Goal: Task Accomplishment & Management: Use online tool/utility

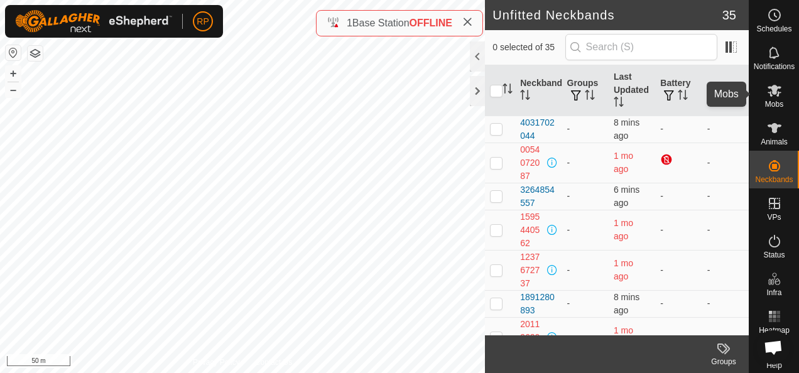
click at [770, 88] on icon at bounding box center [775, 91] width 14 height 12
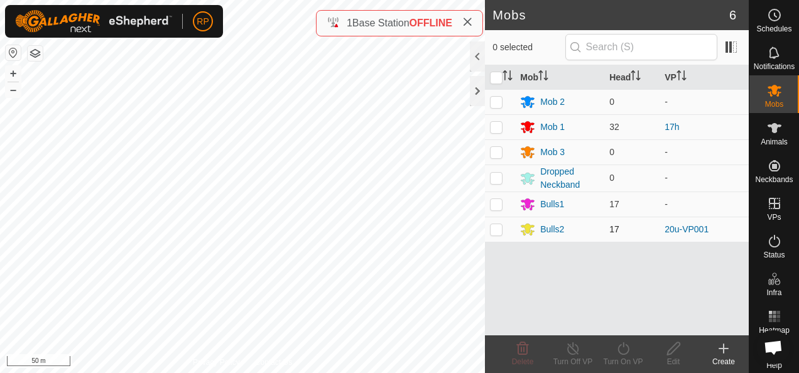
click at [496, 229] on p-checkbox at bounding box center [496, 229] width 13 height 10
checkbox input "true"
click at [572, 351] on icon at bounding box center [574, 348] width 16 height 15
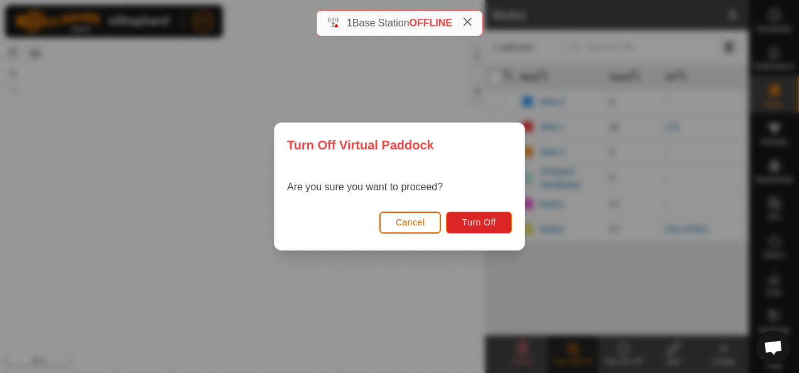
click at [405, 225] on span "Cancel" at bounding box center [411, 222] width 30 height 10
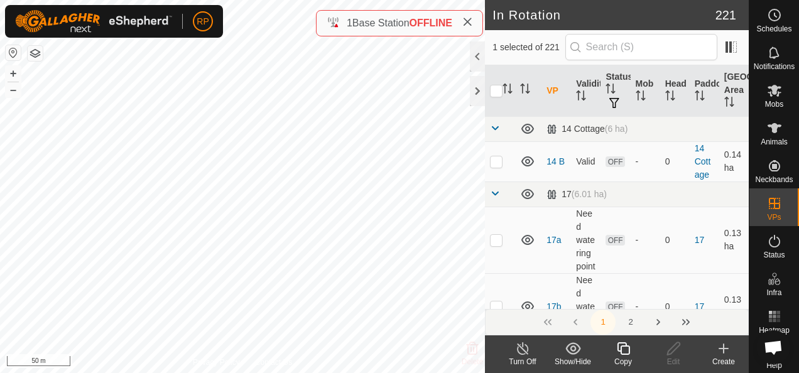
checkbox input "true"
checkbox input "false"
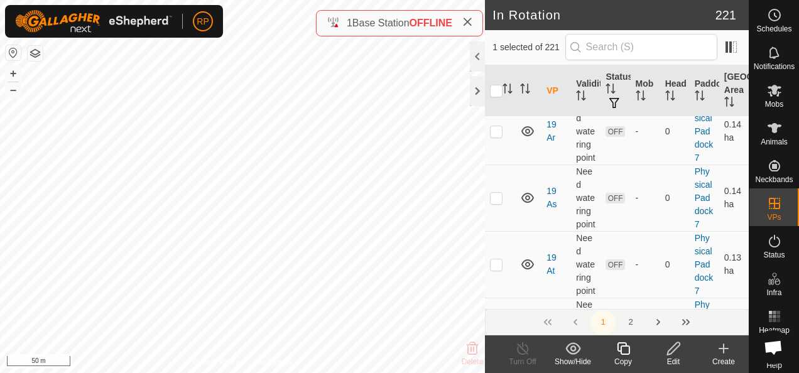
scroll to position [9866, 0]
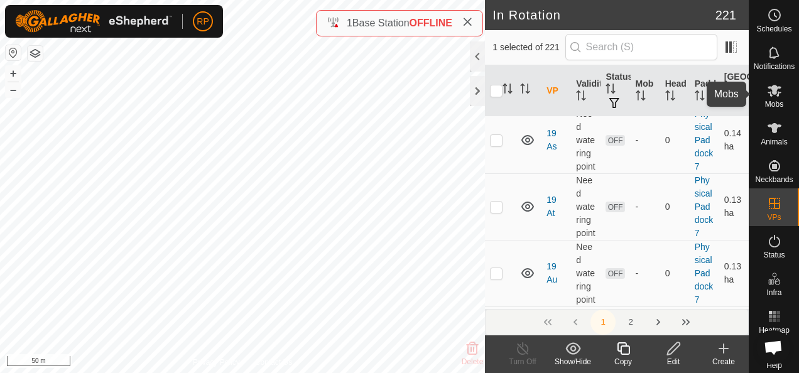
click at [767, 94] on icon at bounding box center [774, 90] width 15 height 15
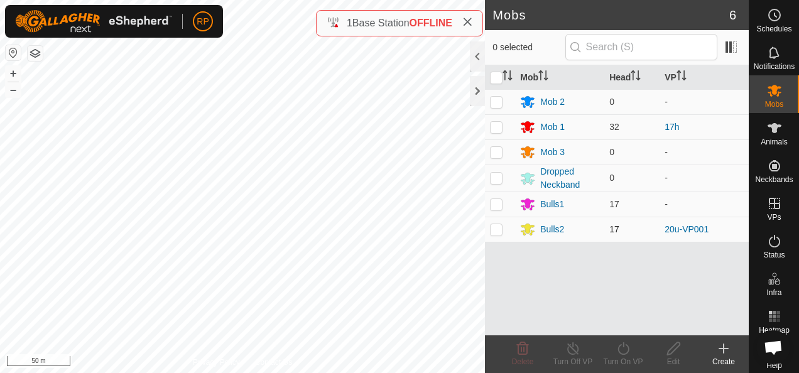
click at [493, 231] on p-checkbox at bounding box center [496, 229] width 13 height 10
checkbox input "true"
click at [622, 350] on icon at bounding box center [624, 348] width 16 height 15
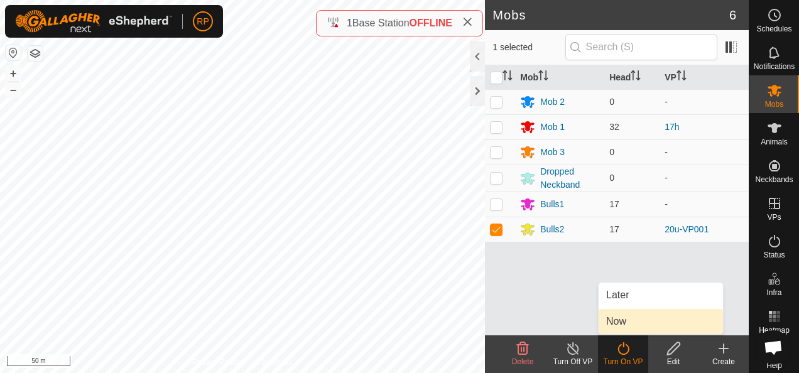
click at [616, 323] on link "Now" at bounding box center [661, 321] width 124 height 25
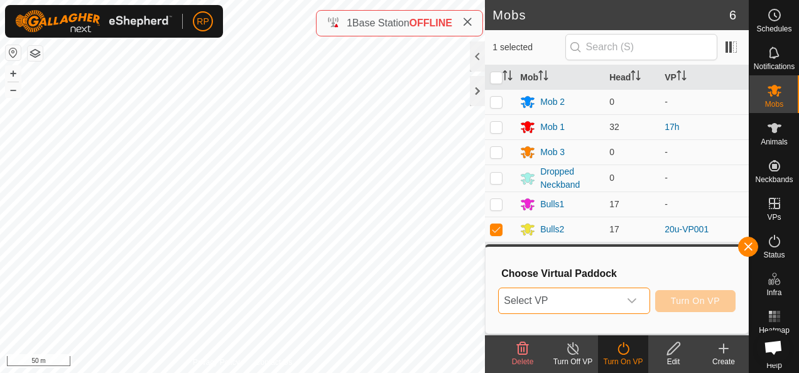
click at [607, 303] on span "Select VP" at bounding box center [559, 300] width 120 height 25
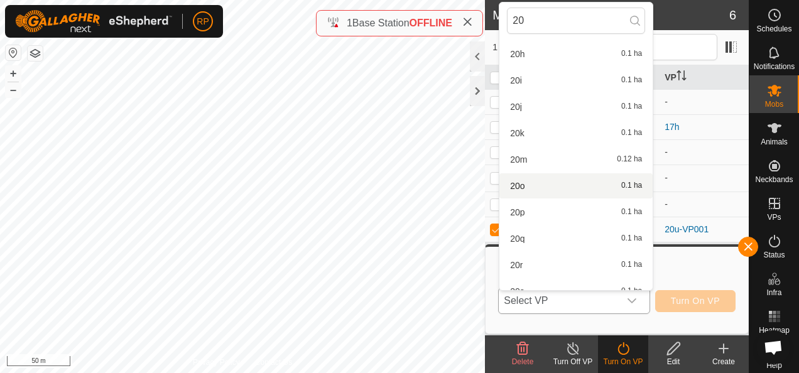
scroll to position [338, 0]
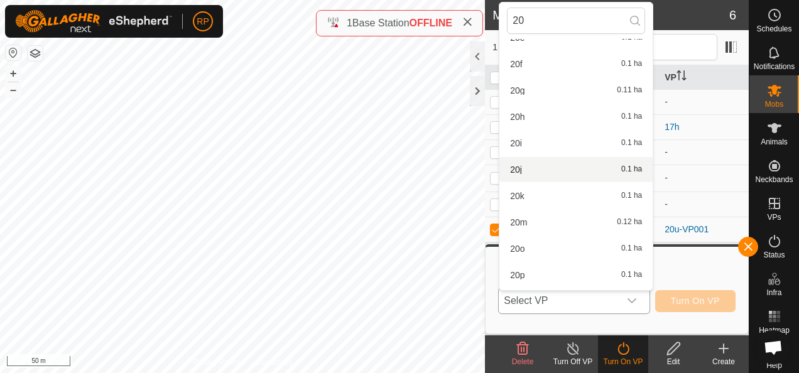
type input "20"
click at [532, 172] on li "20j 0.1 ha" at bounding box center [576, 169] width 153 height 25
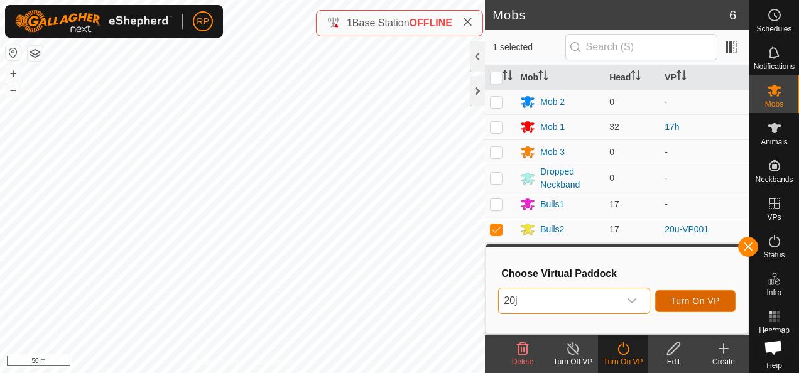
click at [690, 301] on span "Turn On VP" at bounding box center [695, 301] width 49 height 10
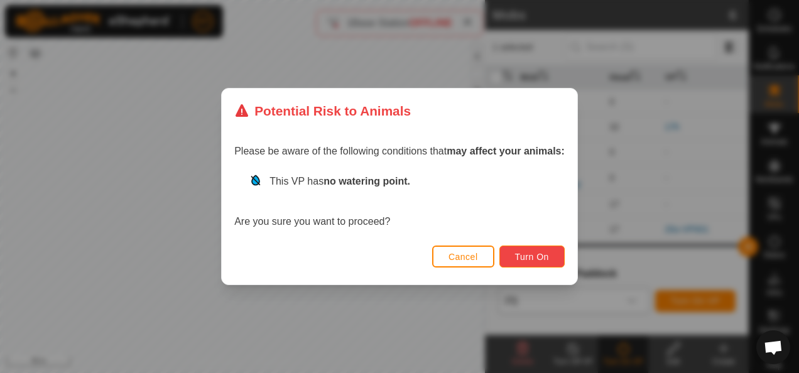
click at [526, 261] on span "Turn On" at bounding box center [532, 257] width 34 height 10
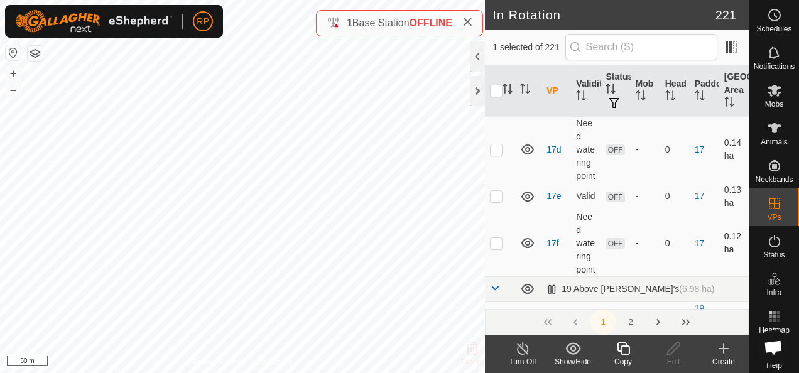
scroll to position [503, 0]
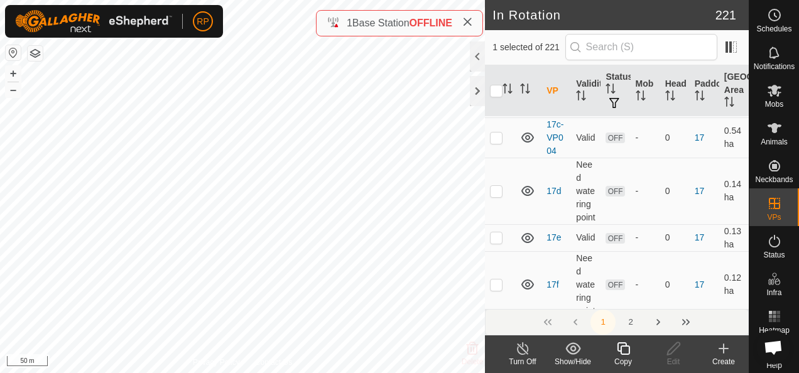
click at [496, 102] on p-checkbox at bounding box center [496, 97] width 13 height 10
checkbox input "false"
click at [494, 143] on p-checkbox at bounding box center [496, 138] width 13 height 10
checkbox input "true"
click at [495, 62] on p-checkbox at bounding box center [496, 57] width 13 height 10
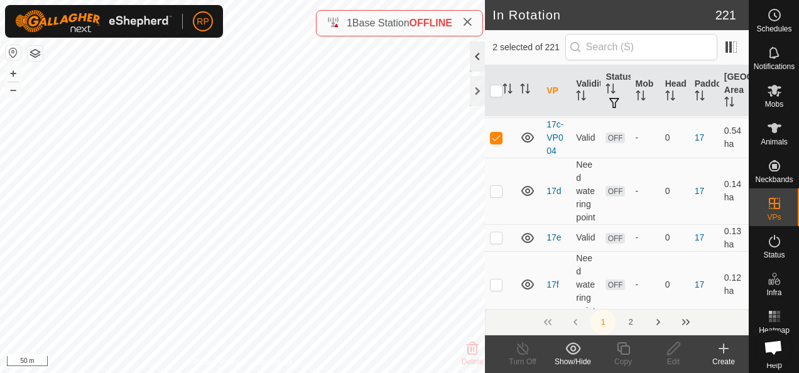
click at [474, 53] on div at bounding box center [477, 56] width 15 height 30
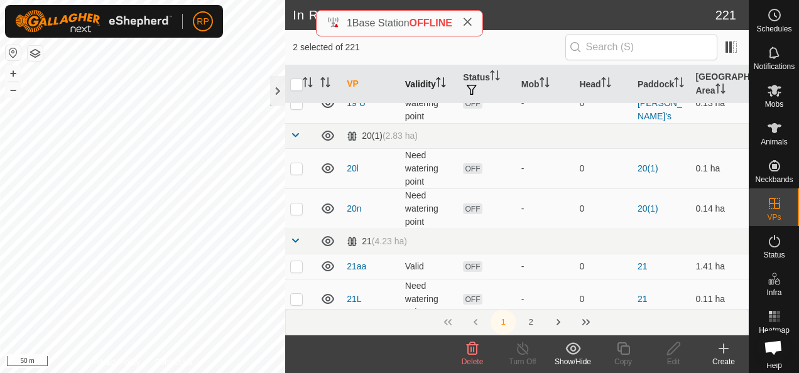
scroll to position [316, 0]
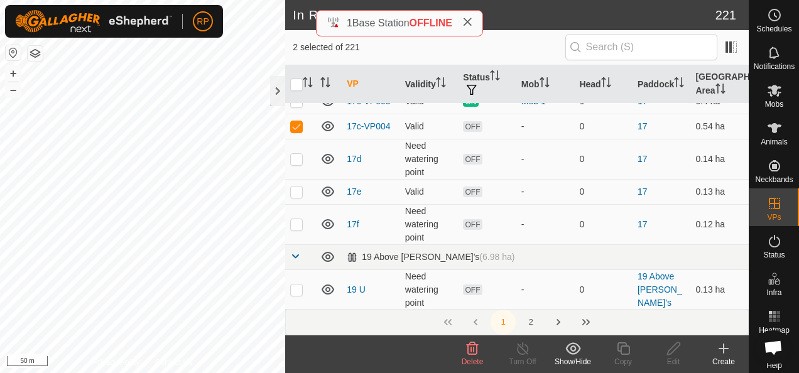
click at [470, 352] on icon at bounding box center [472, 348] width 15 height 15
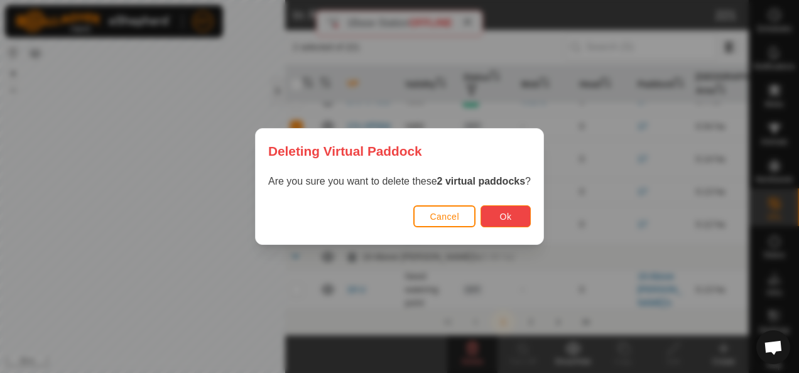
click at [509, 219] on button "Ok" at bounding box center [506, 216] width 50 height 22
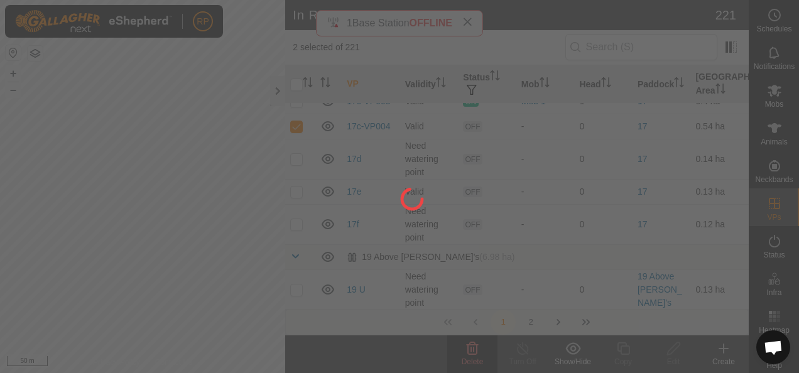
checkbox input "false"
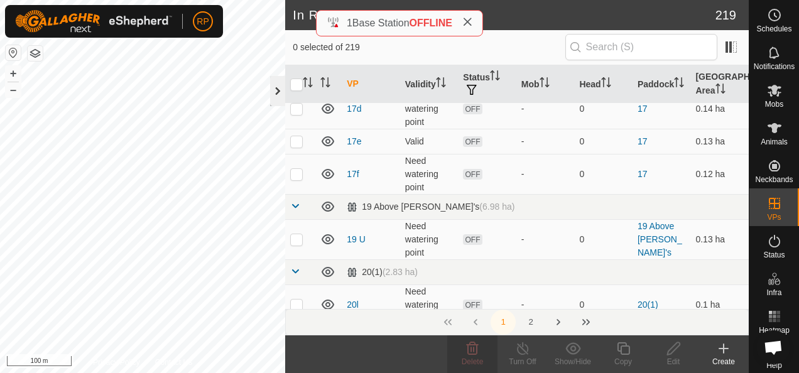
click at [276, 93] on div at bounding box center [277, 91] width 15 height 30
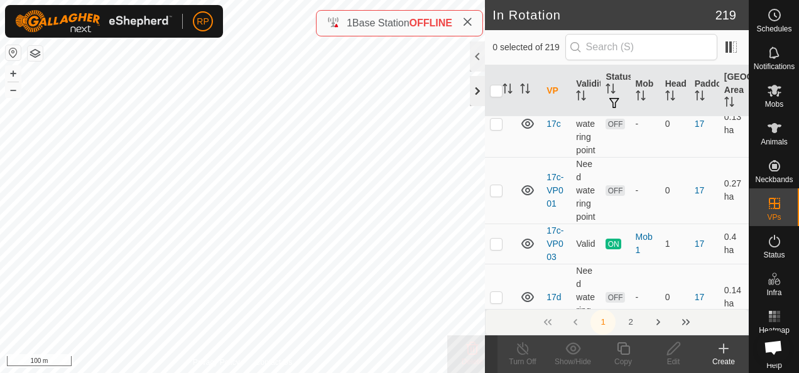
scroll to position [329, 0]
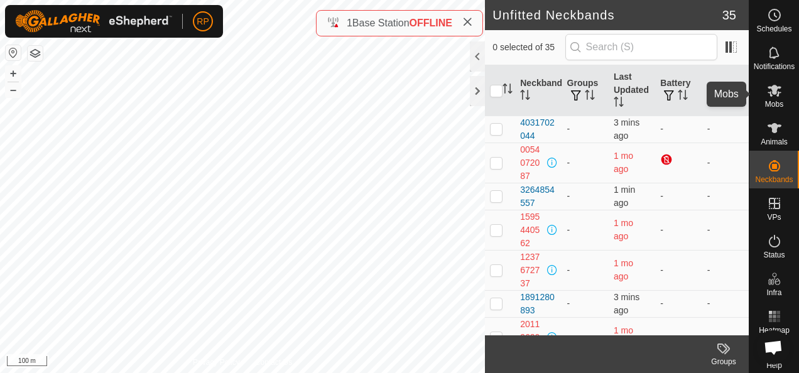
click at [770, 91] on icon at bounding box center [775, 91] width 14 height 12
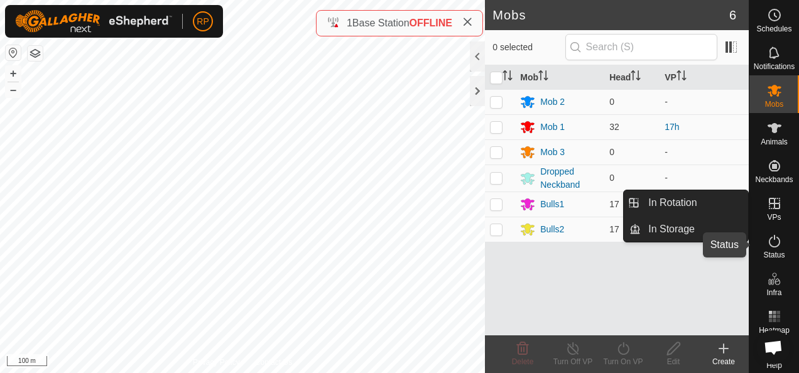
click at [769, 241] on icon at bounding box center [774, 241] width 15 height 15
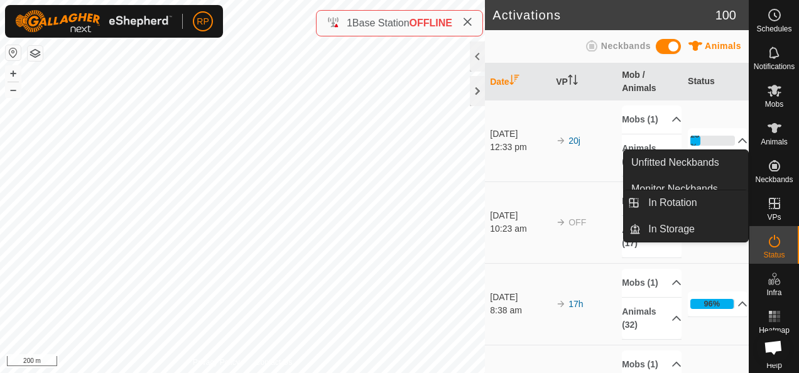
click at [772, 204] on icon at bounding box center [774, 203] width 11 height 11
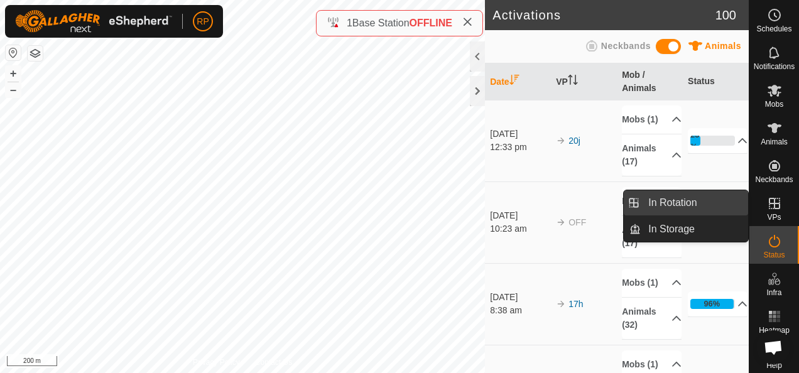
click at [669, 201] on link "In Rotation" at bounding box center [694, 202] width 107 height 25
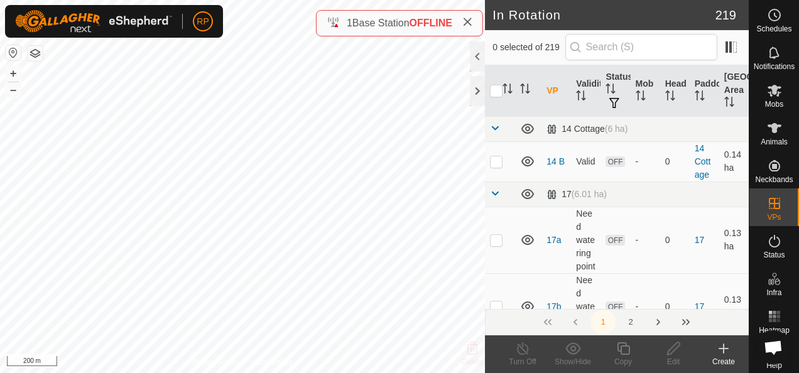
click at [726, 349] on icon at bounding box center [723, 348] width 15 height 15
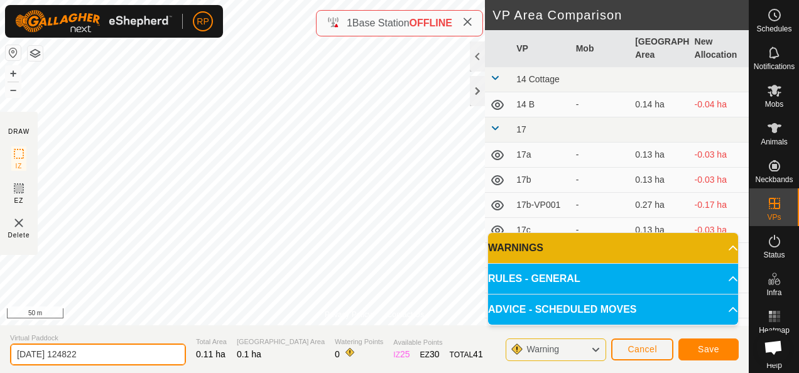
click at [112, 357] on input "2025-09-18 124822" at bounding box center [98, 355] width 176 height 22
type input "2"
type input "16a"
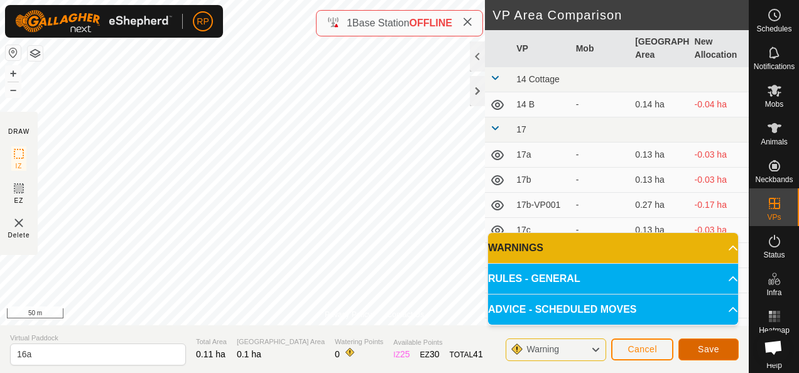
click at [714, 351] on span "Save" at bounding box center [708, 349] width 21 height 10
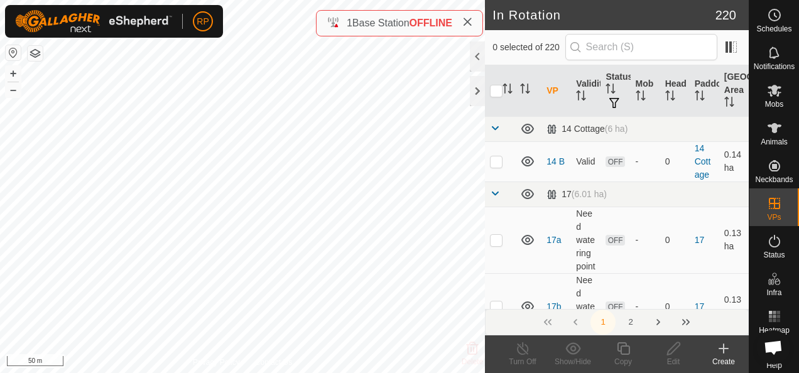
click at [721, 349] on icon at bounding box center [724, 349] width 9 height 0
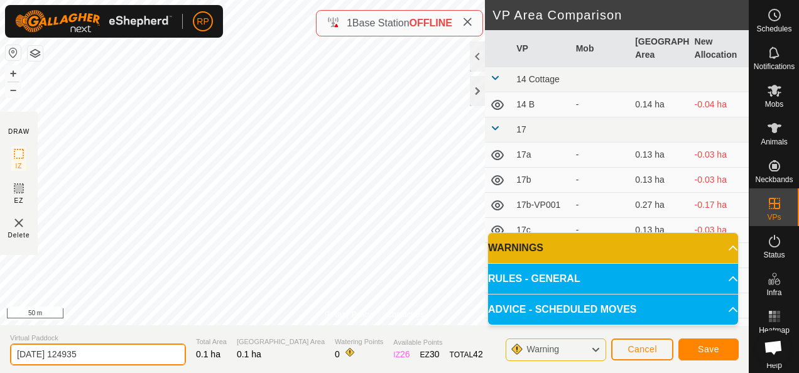
click at [106, 351] on input "2025-09-18 124935" at bounding box center [98, 355] width 176 height 22
type input "2"
type input "16b"
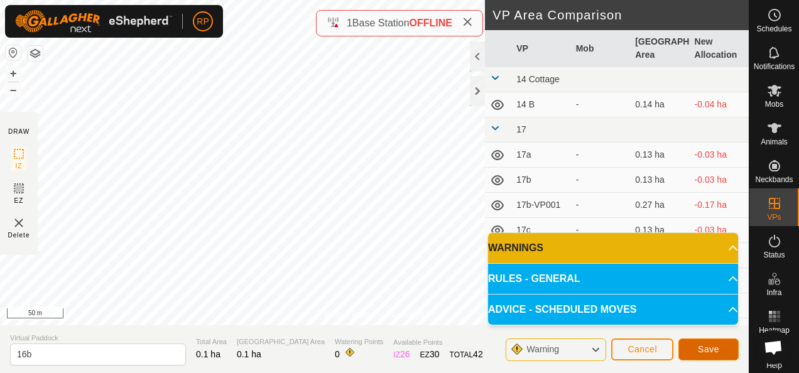
click at [701, 355] on button "Save" at bounding box center [709, 350] width 60 height 22
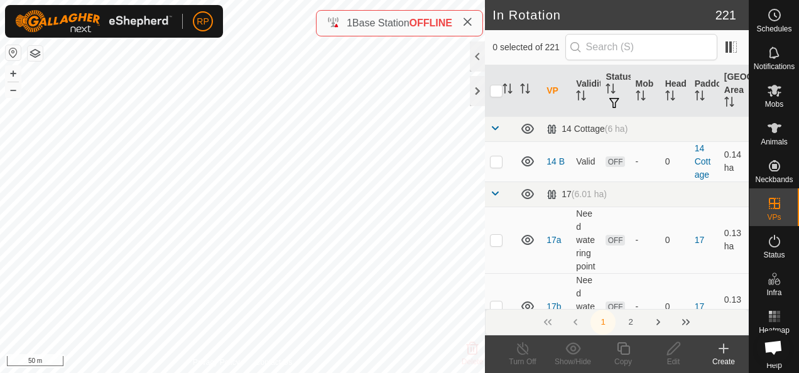
click at [725, 349] on icon at bounding box center [724, 349] width 9 height 0
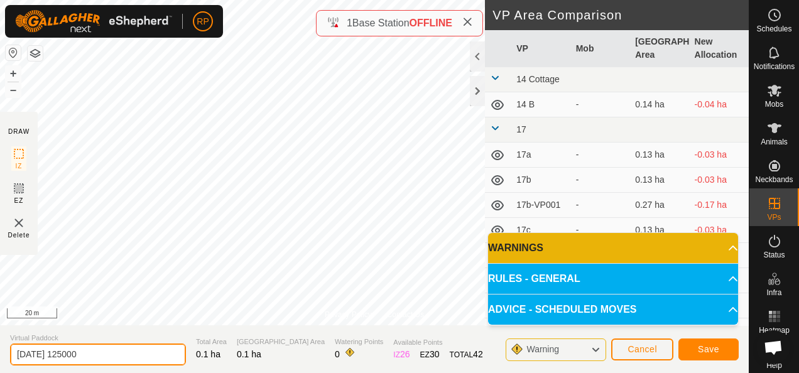
click at [99, 357] on input "2025-09-18 125000" at bounding box center [98, 355] width 176 height 22
type input "2"
type input "16c"
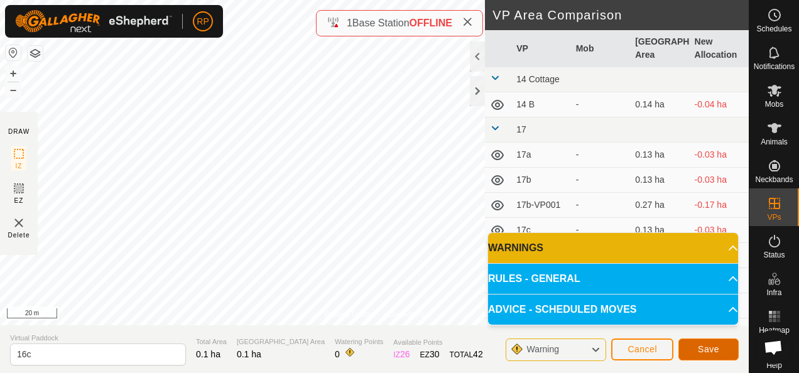
click at [714, 346] on span "Save" at bounding box center [708, 349] width 21 height 10
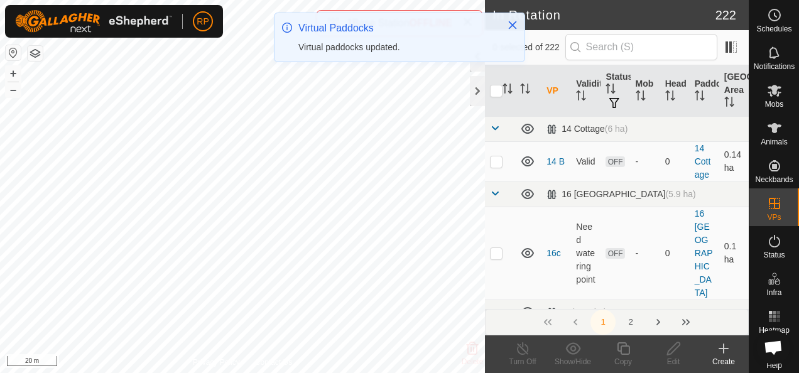
click at [724, 347] on icon at bounding box center [724, 348] width 0 height 9
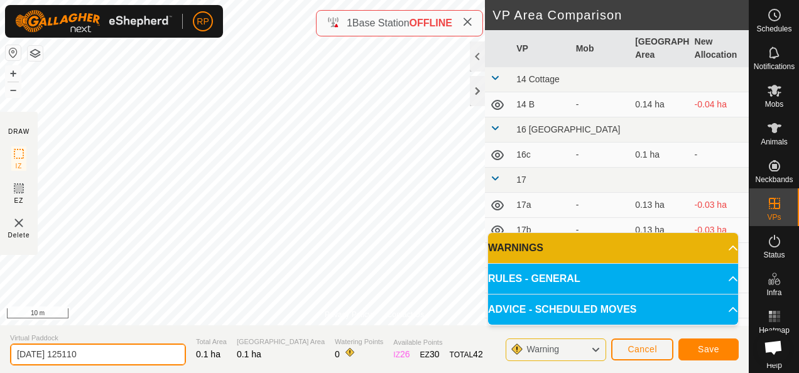
click at [107, 351] on input "2025-09-18 125110" at bounding box center [98, 355] width 176 height 22
type input "2"
type input "16e"
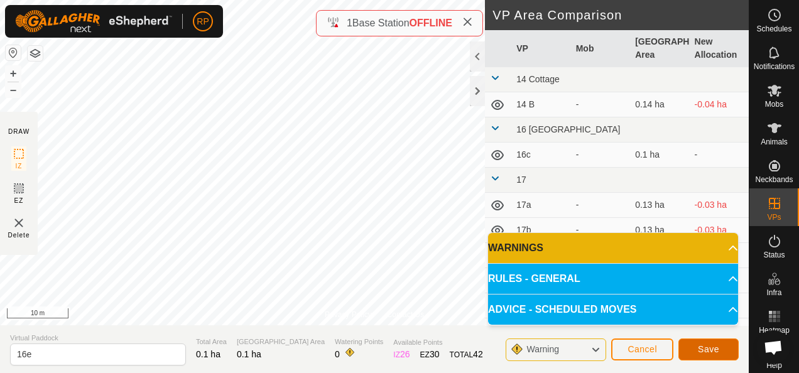
click at [706, 349] on span "Save" at bounding box center [708, 349] width 21 height 10
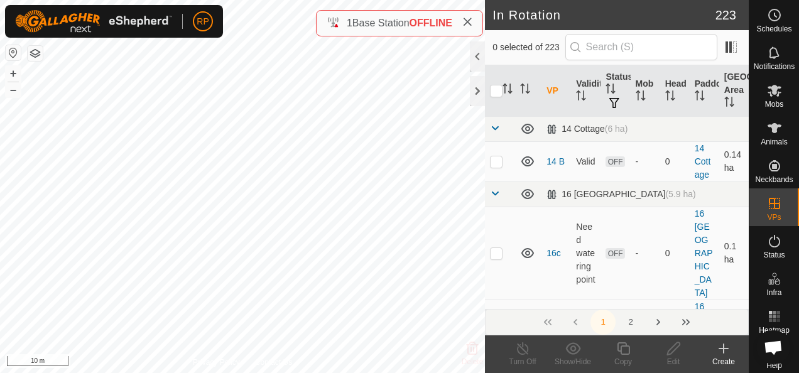
click at [725, 349] on icon at bounding box center [724, 349] width 9 height 0
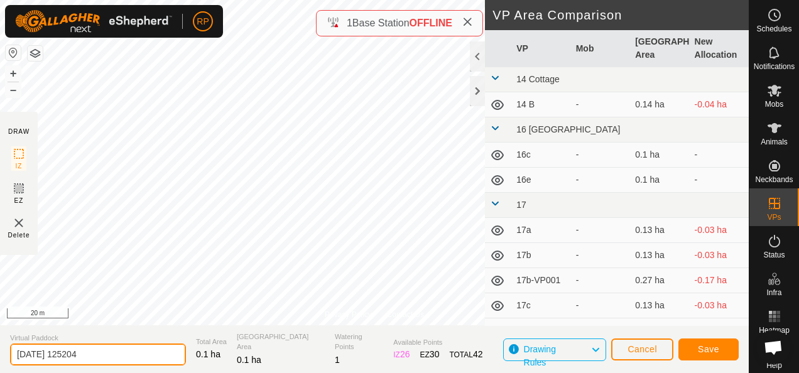
click at [98, 358] on input "2025-09-18 125204" at bounding box center [98, 355] width 176 height 22
type input "2"
type input "16f"
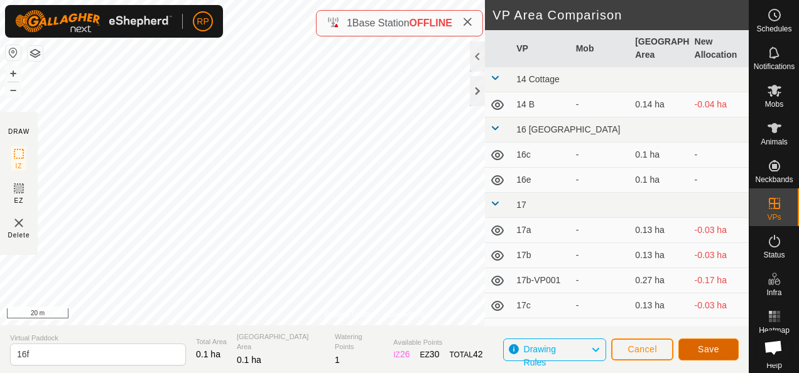
click at [712, 346] on span "Save" at bounding box center [708, 349] width 21 height 10
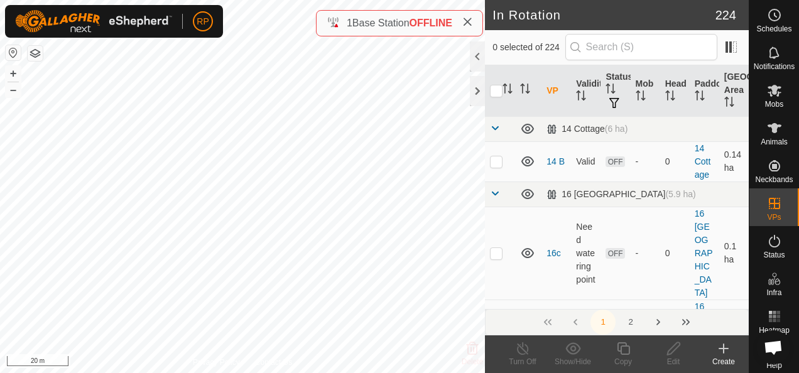
click at [724, 347] on icon at bounding box center [724, 348] width 0 height 9
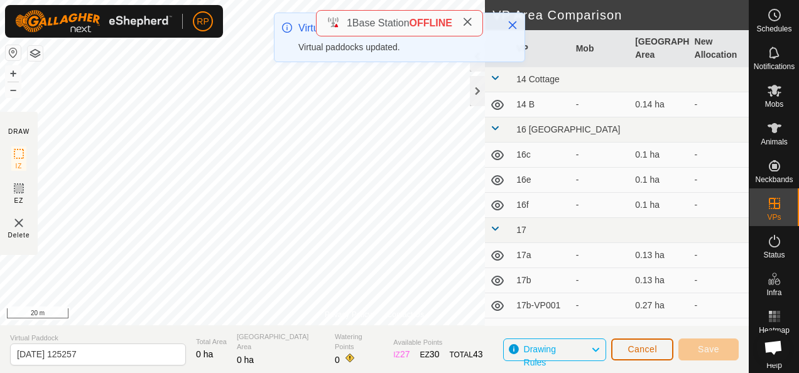
click at [635, 355] on button "Cancel" at bounding box center [642, 350] width 62 height 22
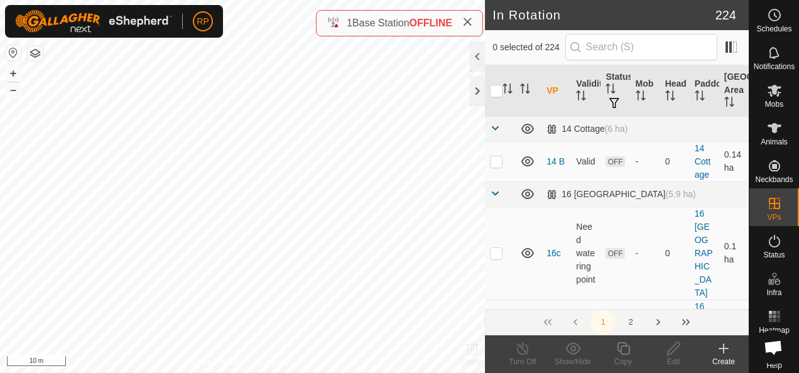
click at [723, 350] on icon at bounding box center [723, 348] width 15 height 15
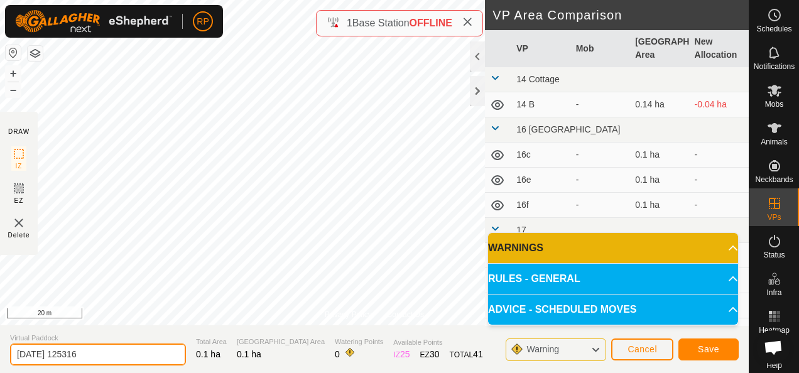
click at [98, 353] on input "2025-09-18 125316" at bounding box center [98, 355] width 176 height 22
type input "2"
type input "16g"
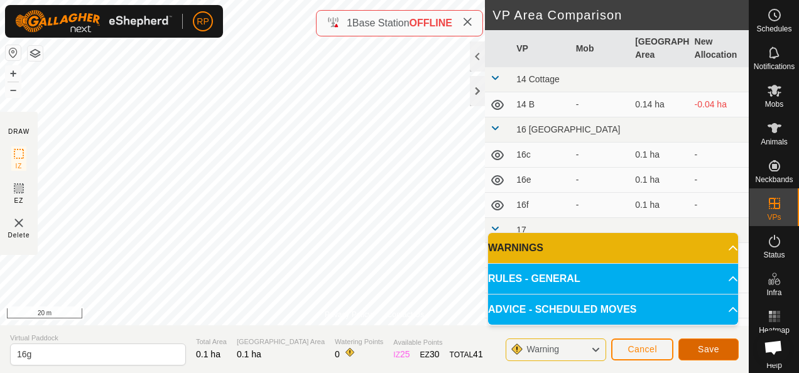
click at [696, 349] on button "Save" at bounding box center [709, 350] width 60 height 22
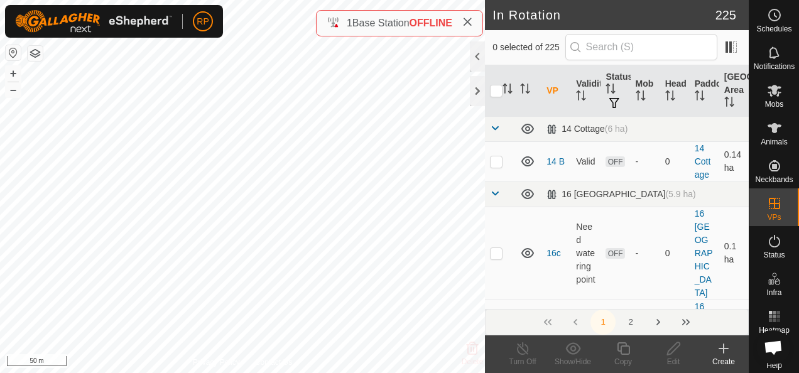
click at [722, 349] on icon at bounding box center [724, 349] width 9 height 0
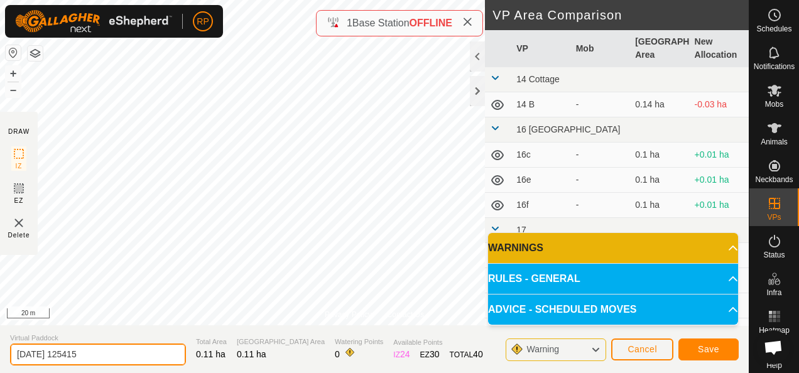
click at [103, 353] on input "2025-09-18 125415" at bounding box center [98, 355] width 176 height 22
type input "2"
type input "16h"
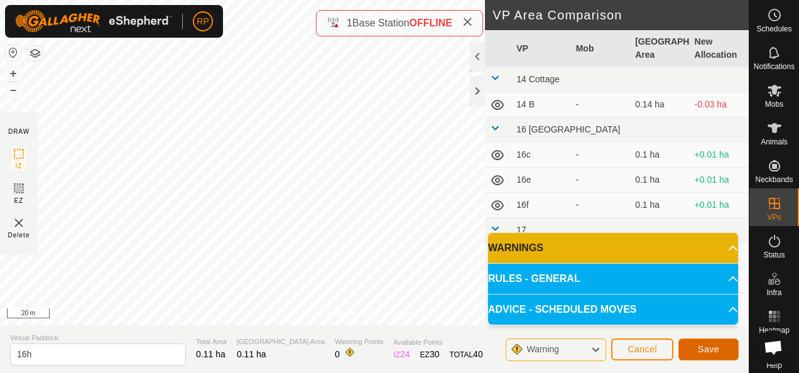
click at [717, 349] on span "Save" at bounding box center [708, 349] width 21 height 10
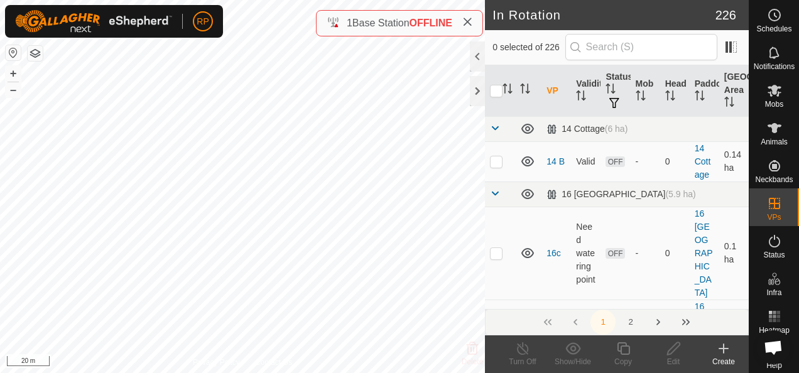
click at [725, 349] on icon at bounding box center [723, 348] width 15 height 15
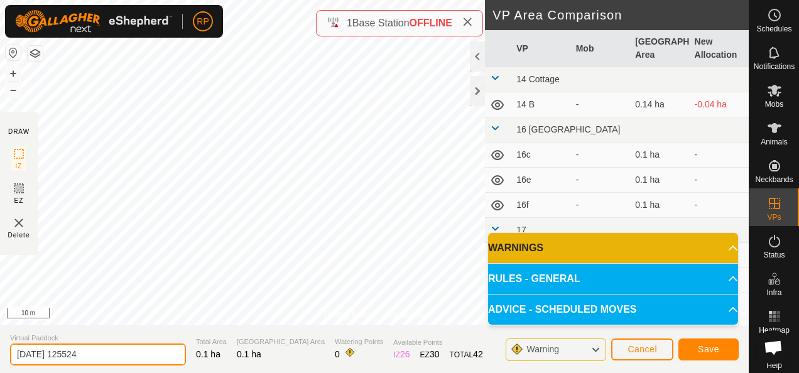
click at [97, 351] on input "[DATE] 125524" at bounding box center [98, 355] width 176 height 22
type input "2"
type input "16i"
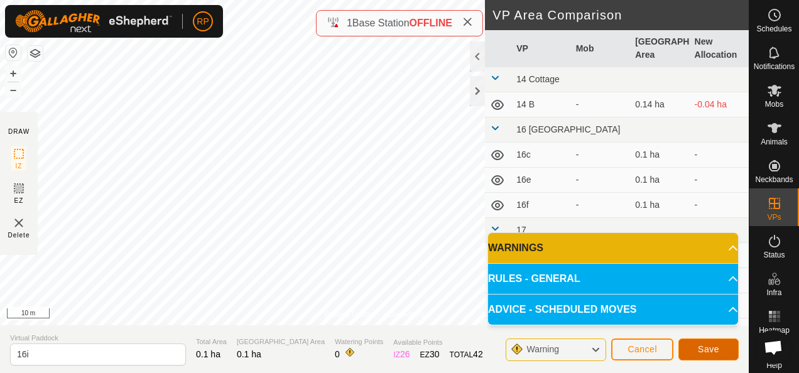
click at [703, 353] on span "Save" at bounding box center [708, 349] width 21 height 10
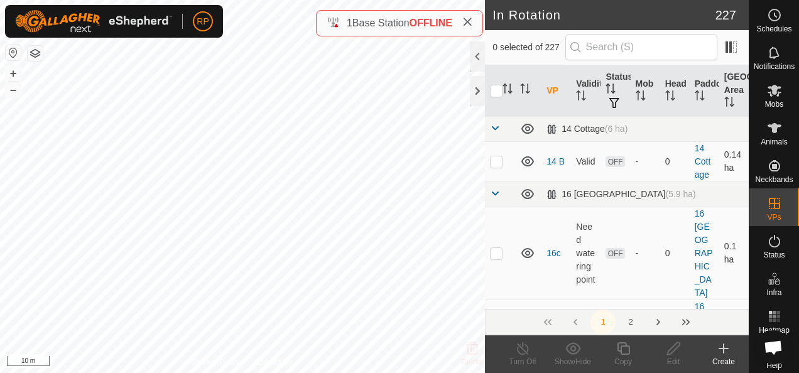
click at [330, 373] on html "RP Schedules Notifications Mobs Animals Neckbands VPs Status Infra Heatmap Help…" at bounding box center [399, 186] width 799 height 373
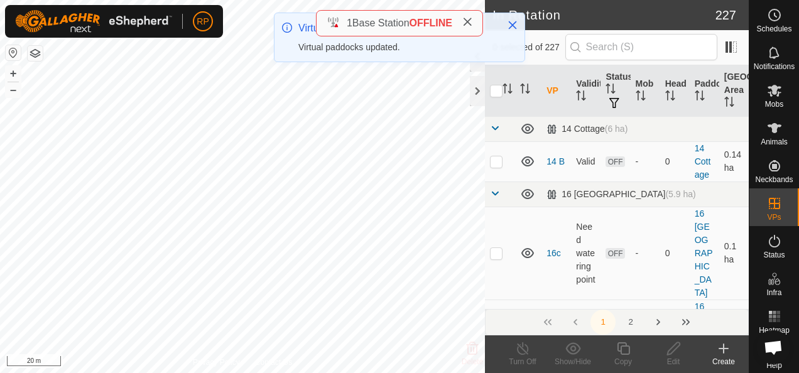
checkbox input "true"
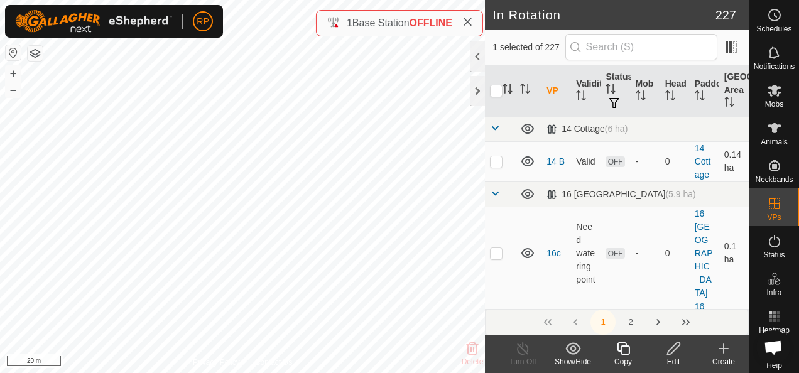
click at [673, 347] on icon at bounding box center [674, 348] width 16 height 15
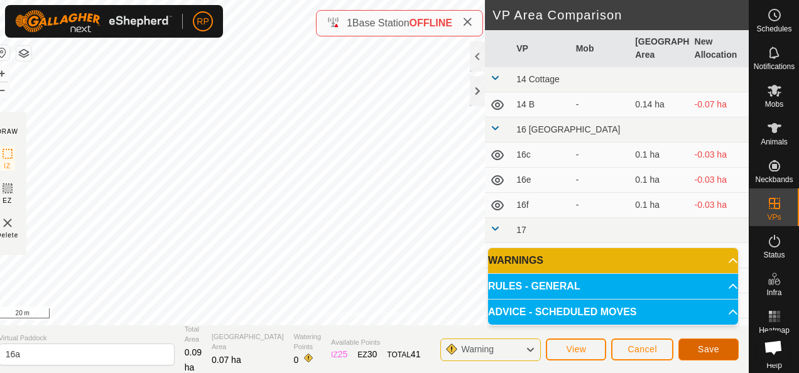
click at [704, 354] on span "Save" at bounding box center [708, 349] width 21 height 10
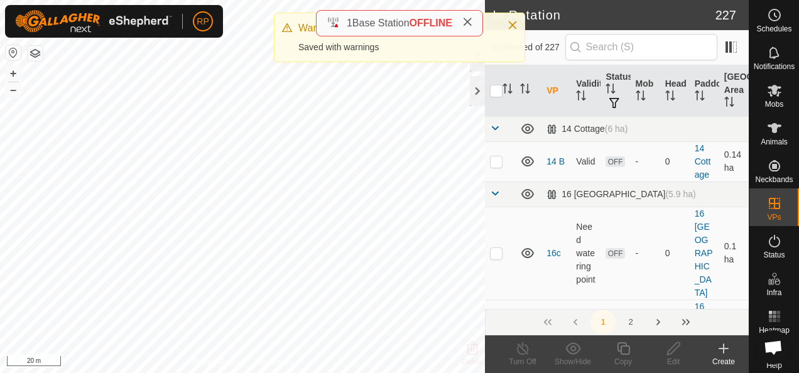
checkbox input "true"
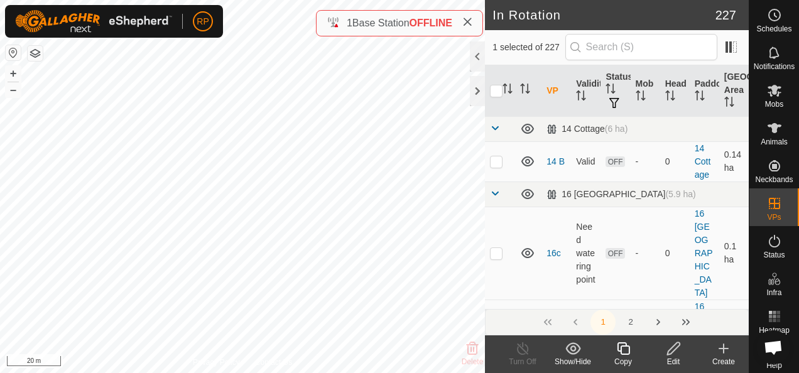
click at [672, 347] on icon at bounding box center [673, 348] width 13 height 13
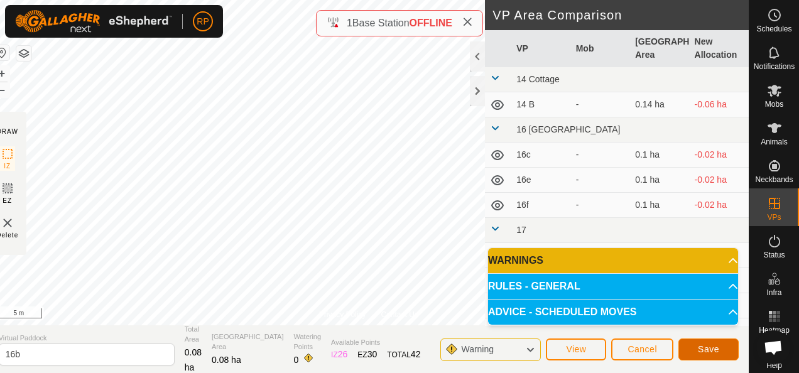
click at [699, 352] on span "Save" at bounding box center [708, 349] width 21 height 10
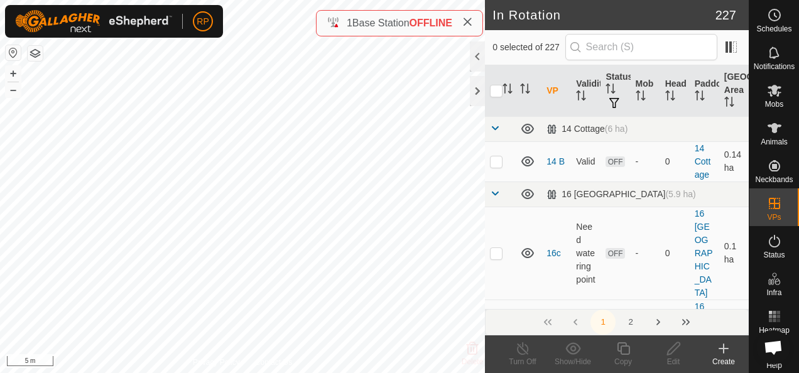
checkbox input "true"
click at [670, 351] on icon at bounding box center [674, 348] width 16 height 15
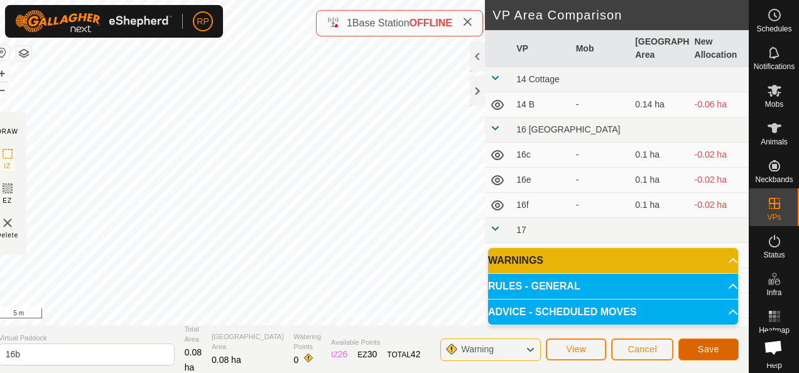
click at [714, 353] on span "Save" at bounding box center [708, 349] width 21 height 10
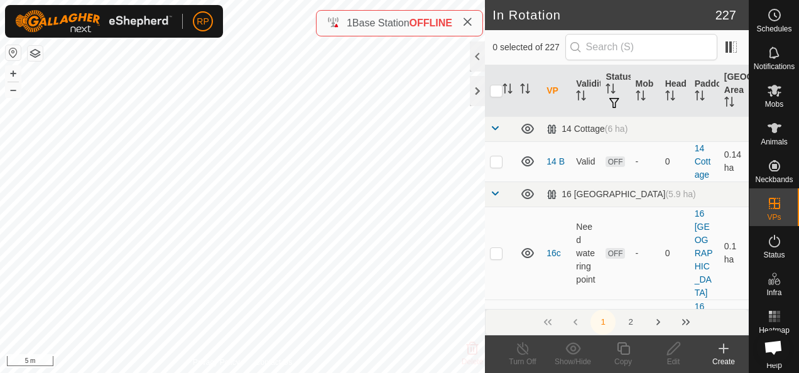
checkbox input "true"
click at [672, 352] on icon at bounding box center [673, 348] width 13 height 13
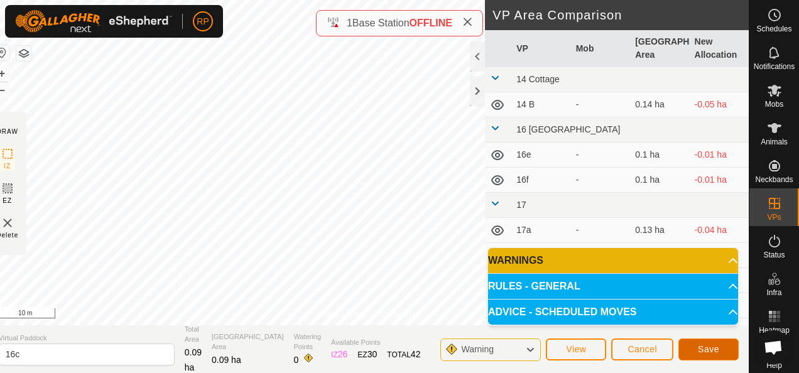
click at [714, 351] on span "Save" at bounding box center [708, 349] width 21 height 10
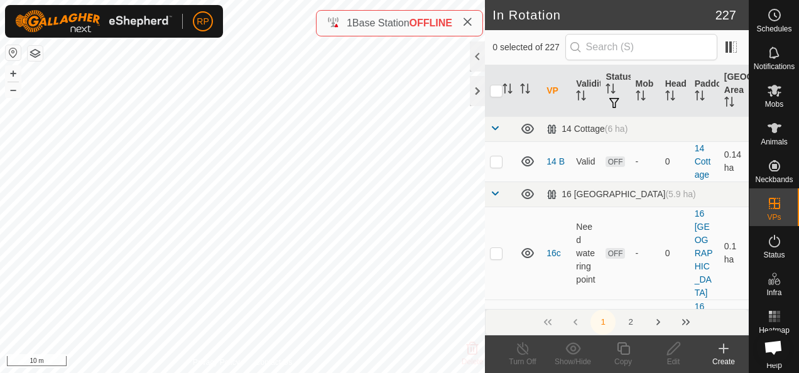
checkbox input "true"
click at [670, 349] on icon at bounding box center [673, 348] width 13 height 13
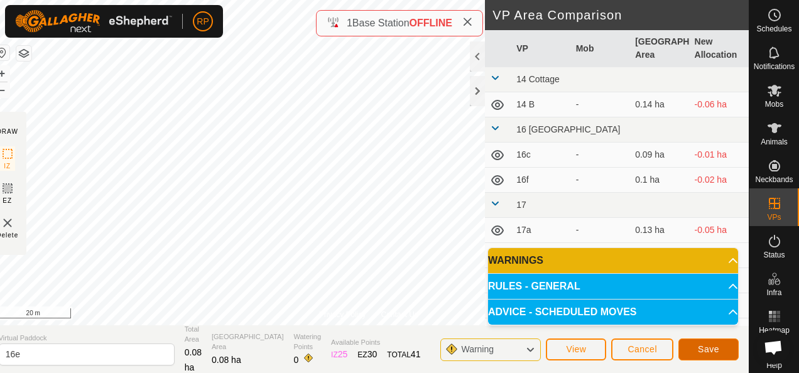
click at [716, 350] on span "Save" at bounding box center [708, 349] width 21 height 10
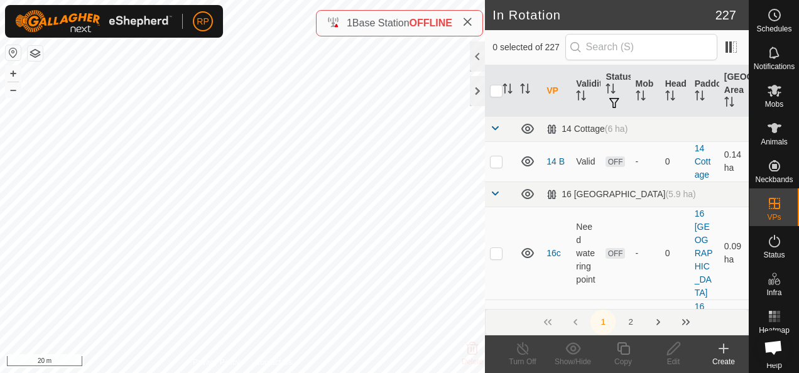
checkbox input "true"
click at [670, 352] on icon at bounding box center [674, 348] width 16 height 15
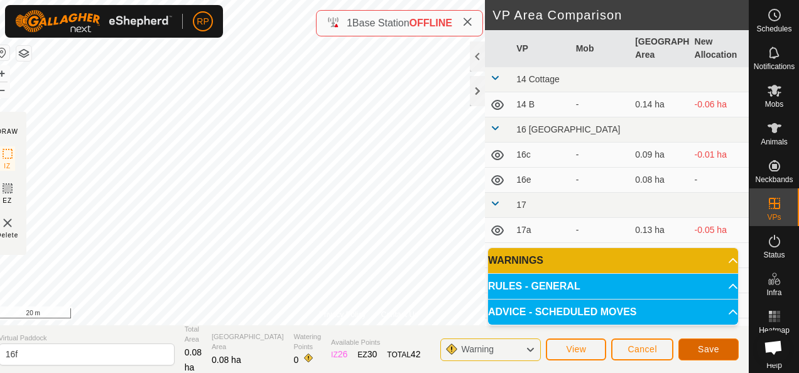
click at [700, 352] on span "Save" at bounding box center [708, 349] width 21 height 10
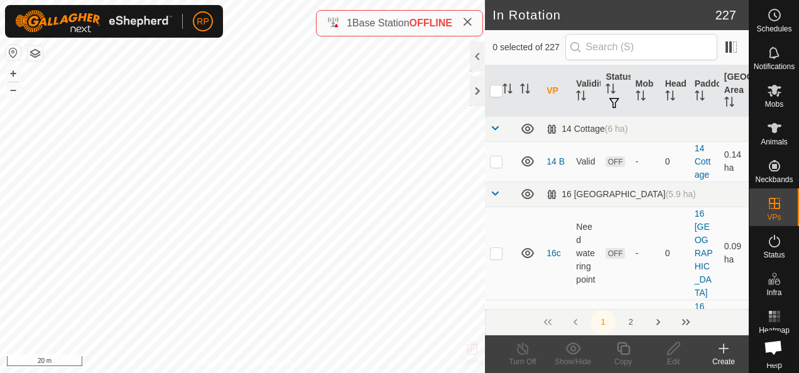
checkbox input "true"
click at [672, 349] on icon at bounding box center [674, 348] width 16 height 15
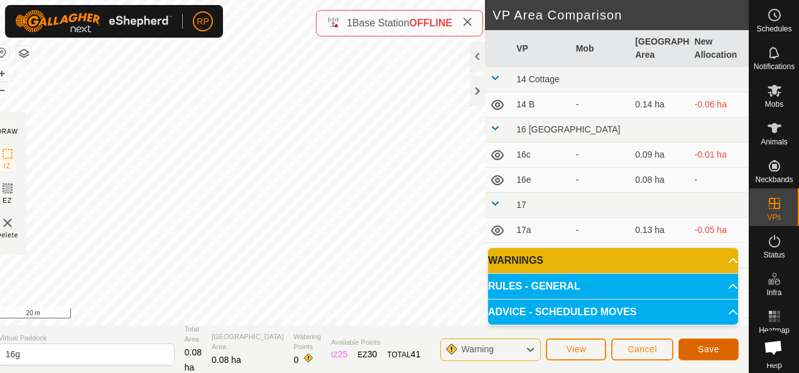
click at [705, 356] on button "Save" at bounding box center [709, 350] width 60 height 22
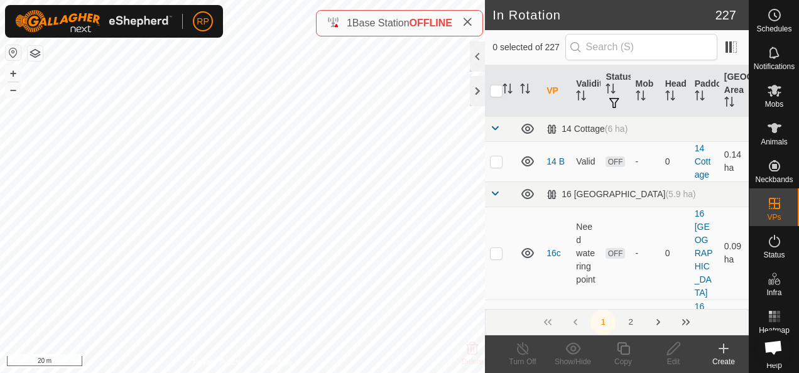
click at [721, 349] on icon at bounding box center [724, 349] width 9 height 0
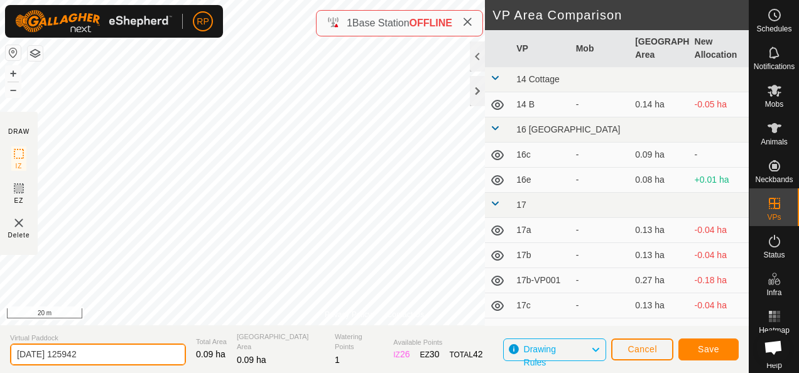
click at [97, 356] on input "[DATE] 125942" at bounding box center [98, 355] width 176 height 22
type input "2"
type input "16j"
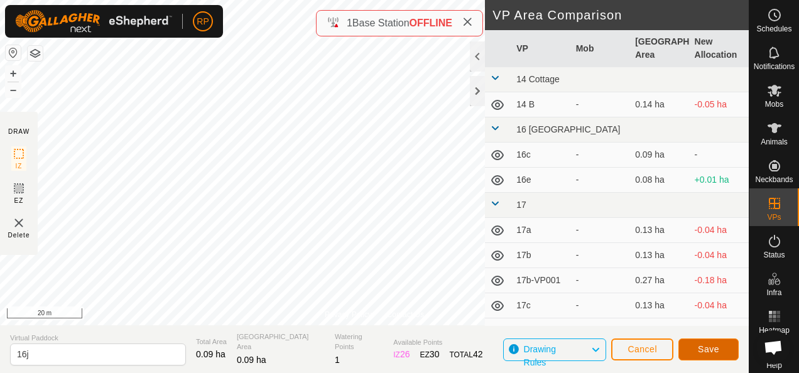
click at [706, 354] on span "Save" at bounding box center [708, 349] width 21 height 10
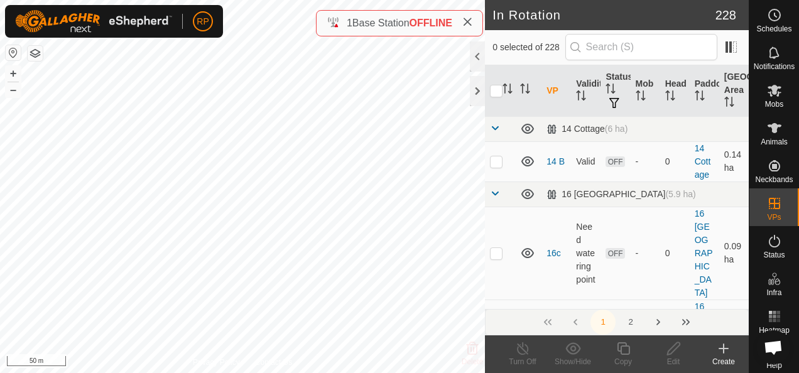
checkbox input "true"
click at [675, 349] on icon at bounding box center [673, 348] width 13 height 13
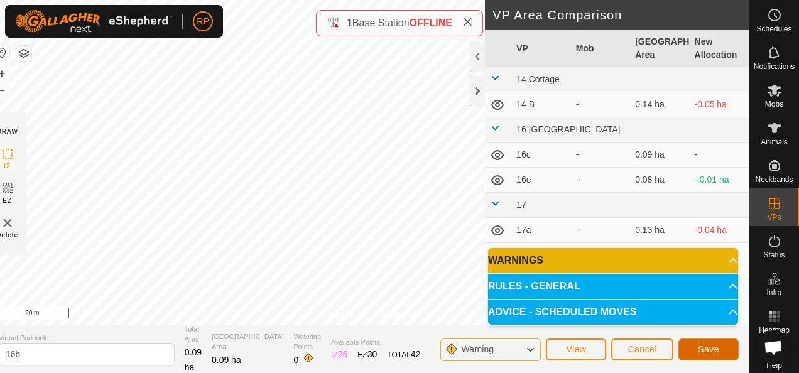
click at [701, 347] on span "Save" at bounding box center [708, 349] width 21 height 10
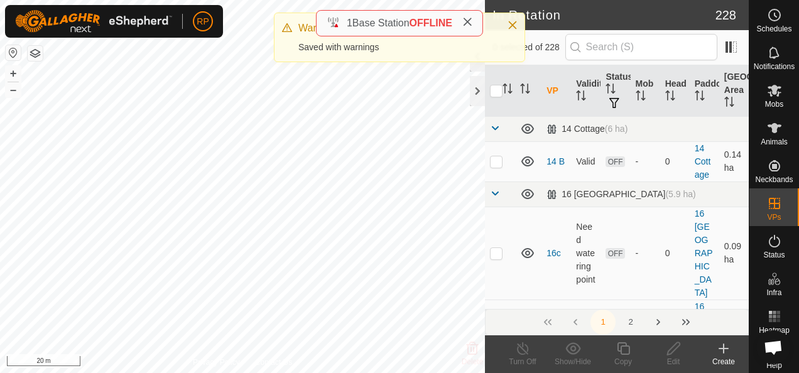
checkbox input "true"
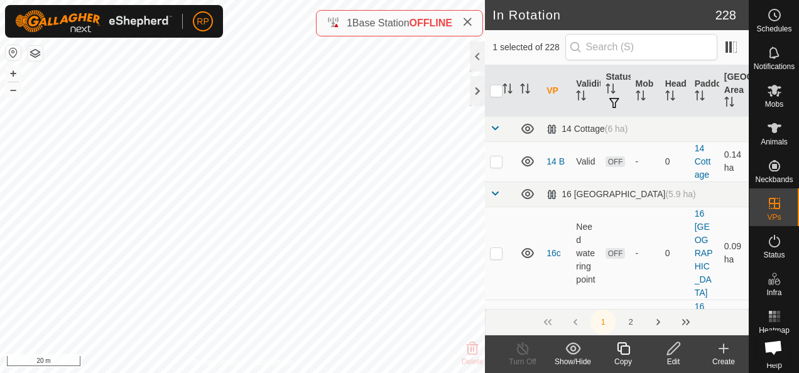
click at [670, 351] on icon at bounding box center [674, 348] width 16 height 15
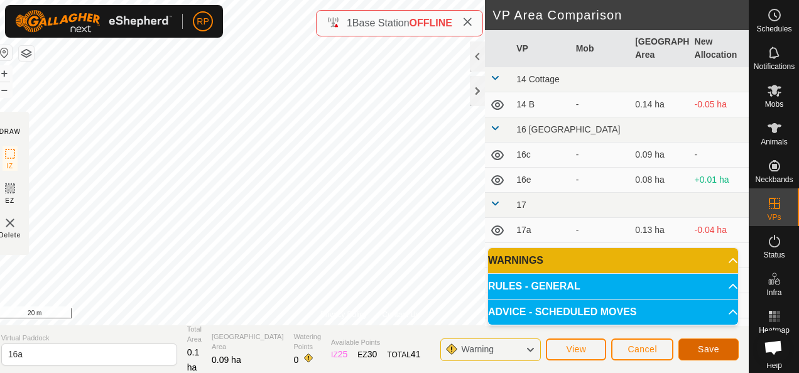
click at [698, 351] on button "Save" at bounding box center [709, 350] width 60 height 22
